Goal: Complete application form: Complete application form

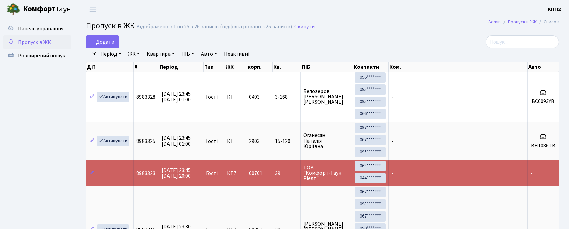
select select "25"
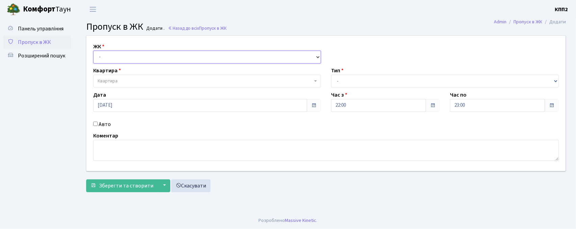
click at [118, 57] on select "- КТ, вул. Регенераторна, 4 КТ2, просп. [STREET_ADDRESS] [STREET_ADDRESS] [PERS…" at bounding box center [207, 57] width 228 height 13
select select "271"
click at [93, 51] on select "- КТ, вул. Регенераторна, 4 КТ2, просп. [STREET_ADDRESS] [STREET_ADDRESS] [PERS…" at bounding box center [207, 57] width 228 height 13
select select
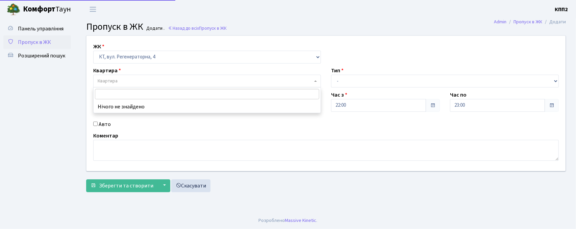
click at [105, 84] on span "Квартира" at bounding box center [108, 81] width 20 height 7
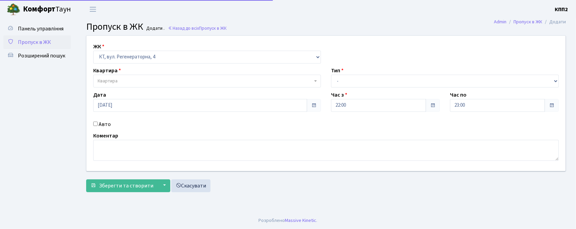
click at [105, 84] on span "Квартира" at bounding box center [108, 81] width 20 height 7
click at [105, 85] on span "Квартира" at bounding box center [207, 81] width 228 height 13
click at [108, 76] on span "Квартира" at bounding box center [207, 81] width 228 height 13
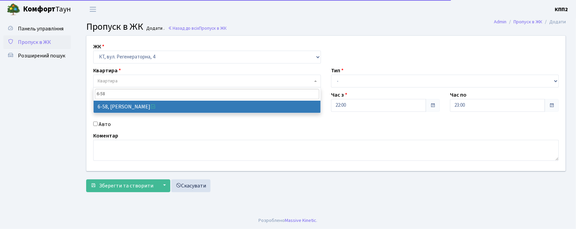
type input "6-58"
drag, startPoint x: 119, startPoint y: 103, endPoint x: 113, endPoint y: 111, distance: 10.6
select select "5283"
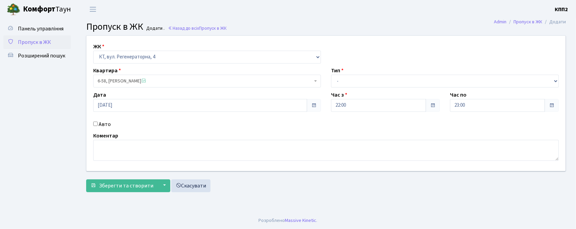
click at [97, 122] on input "Авто" at bounding box center [95, 124] width 4 height 4
checkbox input "true"
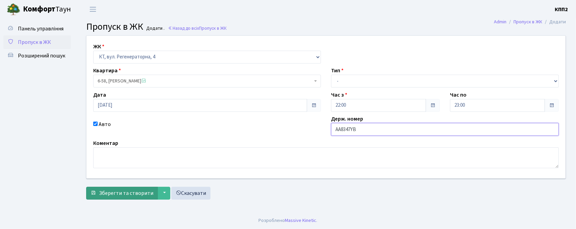
type input "AA8347YB"
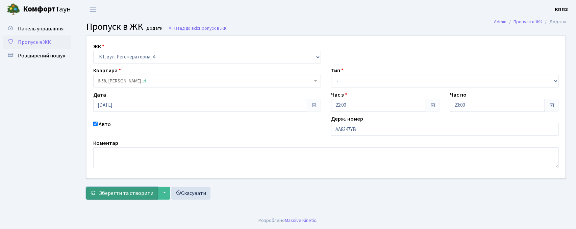
click at [121, 194] on span "Зберегти та створити" at bounding box center [126, 192] width 54 height 7
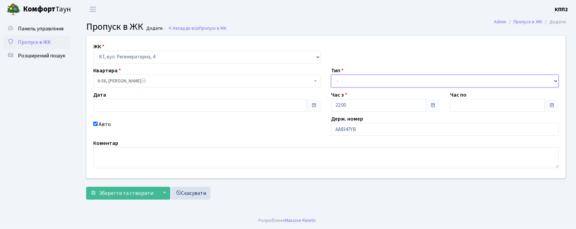
click at [342, 82] on select "- Доставка Таксі Гості Сервіс" at bounding box center [445, 81] width 228 height 13
select select "3"
click at [331, 75] on select "- Доставка Таксі Гості Сервіс" at bounding box center [445, 81] width 228 height 13
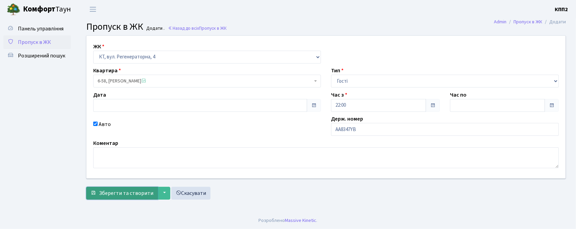
click at [111, 190] on span "Зберегти та створити" at bounding box center [126, 192] width 54 height 7
select select "3"
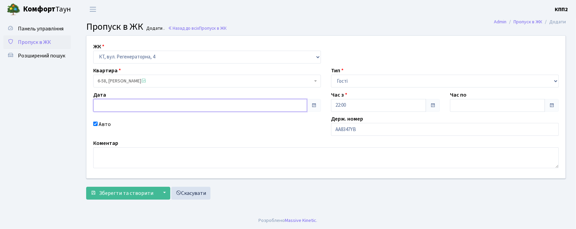
click at [99, 105] on input "text" at bounding box center [200, 105] width 214 height 13
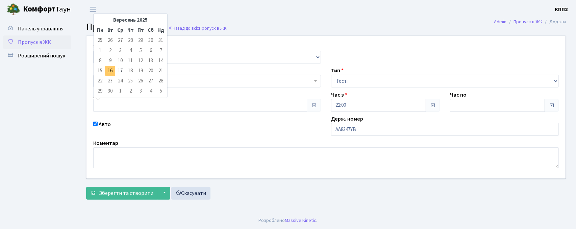
click at [111, 70] on td "16" at bounding box center [110, 71] width 10 height 10
type input "[DATE]"
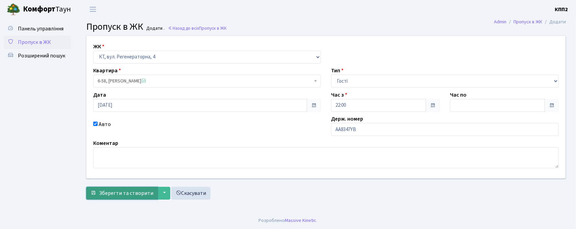
click at [121, 188] on button "Зберегти та створити" at bounding box center [122, 193] width 72 height 13
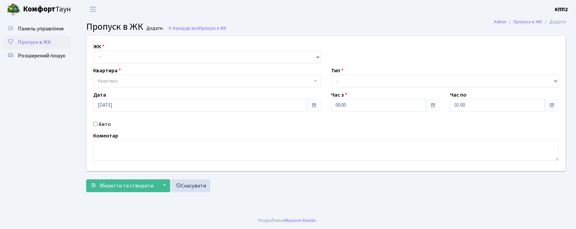
click at [550, 103] on span at bounding box center [551, 105] width 5 height 5
click at [31, 41] on span "Пропуск в ЖК" at bounding box center [34, 41] width 33 height 7
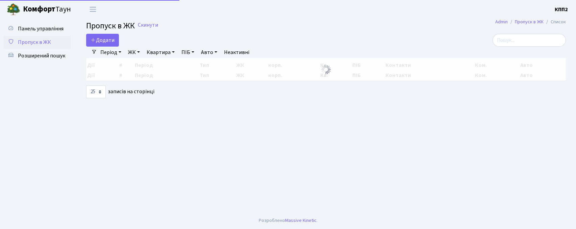
select select "25"
